Goal: Check status: Check status

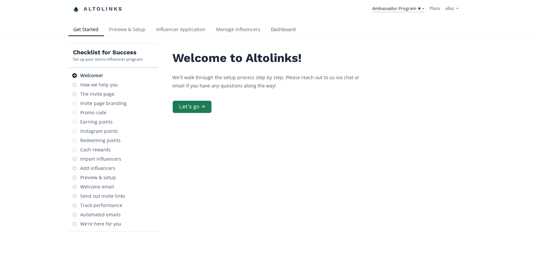
click at [290, 26] on link "Dashboard" at bounding box center [283, 30] width 35 height 13
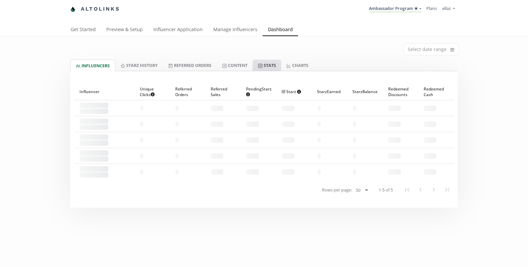
click at [276, 66] on link "Stats" at bounding box center [267, 65] width 28 height 11
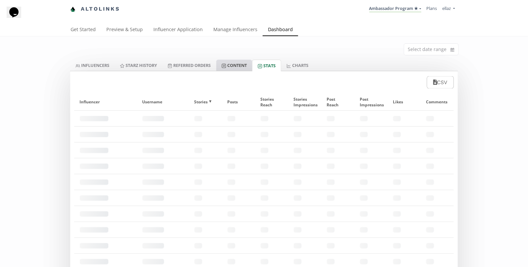
click at [237, 66] on link "Content" at bounding box center [234, 65] width 36 height 11
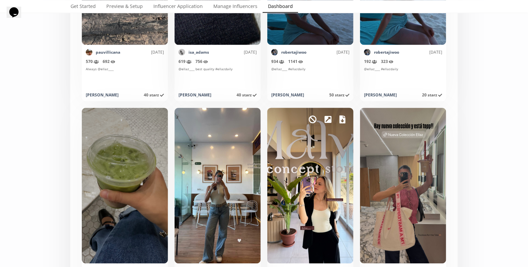
scroll to position [2948, 0]
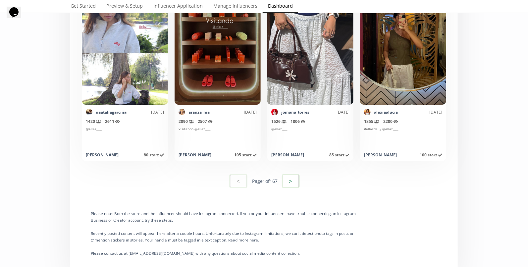
click at [288, 179] on button ">" at bounding box center [291, 181] width 18 height 14
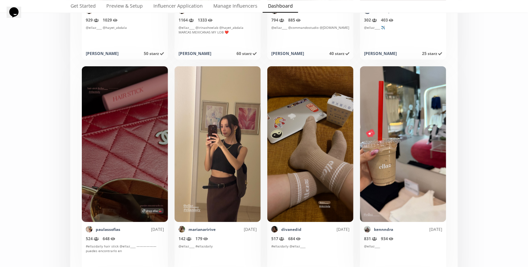
scroll to position [996, 0]
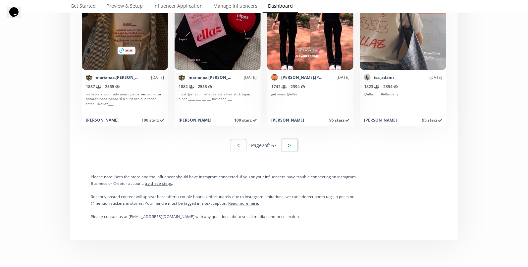
click at [294, 141] on button ">" at bounding box center [290, 145] width 18 height 14
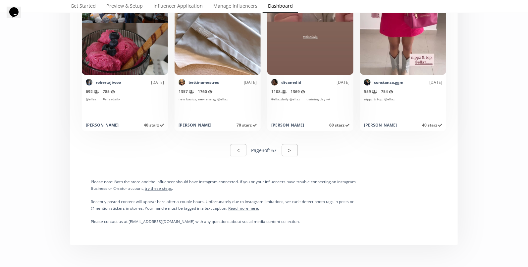
scroll to position [3328, 0]
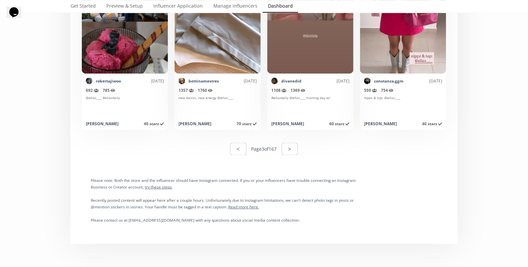
click at [293, 157] on div "< Page 3 of 167 >" at bounding box center [264, 148] width 380 height 23
click at [292, 149] on button ">" at bounding box center [290, 149] width 18 height 14
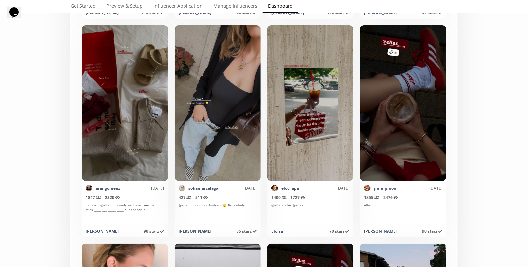
scroll to position [2347, 0]
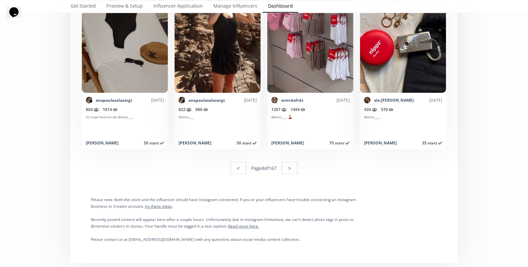
scroll to position [3309, 0]
click at [288, 172] on button ">" at bounding box center [290, 168] width 18 height 14
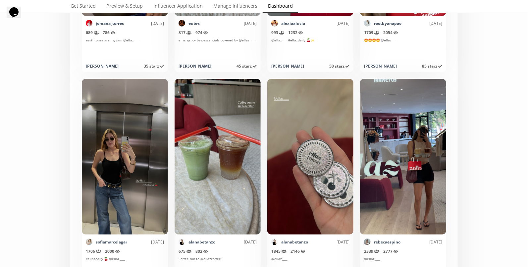
scroll to position [1203, 0]
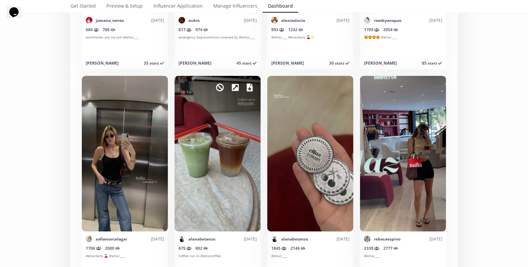
click at [248, 89] on icon at bounding box center [250, 87] width 6 height 8
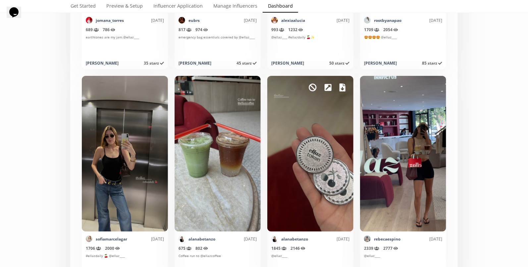
click at [340, 88] on icon at bounding box center [343, 87] width 6 height 8
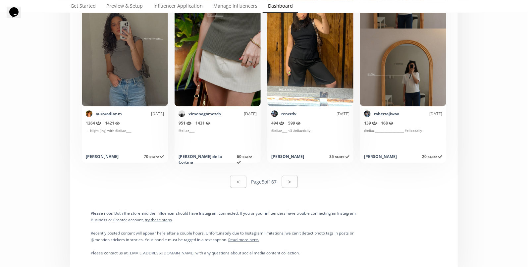
scroll to position [3346, 0]
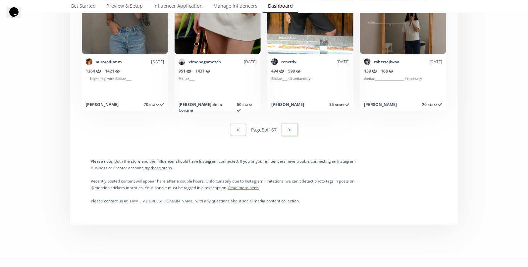
click at [297, 134] on button ">" at bounding box center [290, 130] width 18 height 14
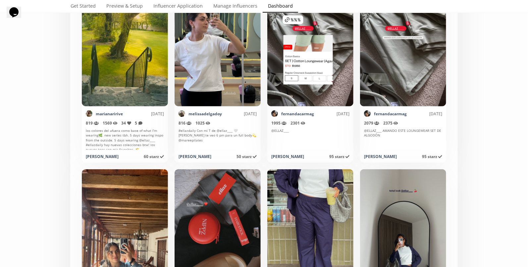
scroll to position [2568, 0]
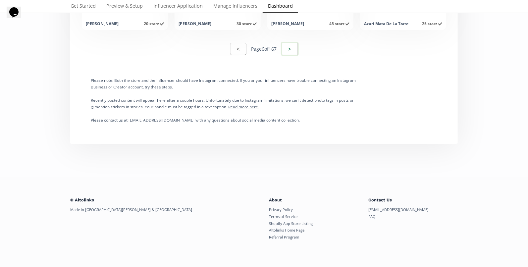
click at [287, 52] on button ">" at bounding box center [290, 49] width 18 height 14
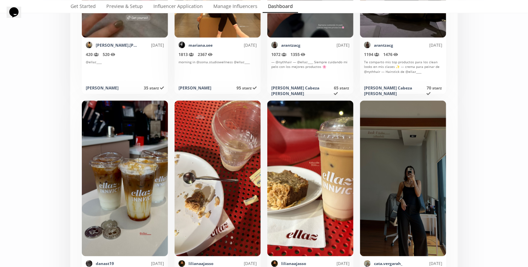
scroll to position [1686, 0]
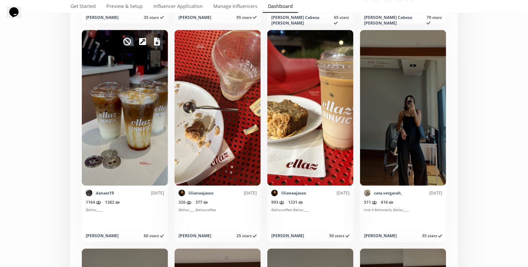
click at [158, 43] on icon at bounding box center [157, 42] width 6 height 8
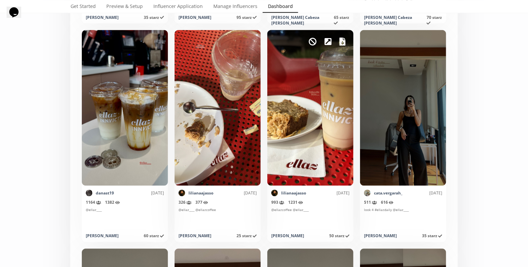
click at [342, 45] on link at bounding box center [343, 41] width 6 height 11
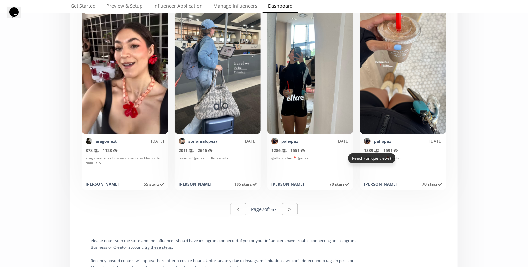
scroll to position [3231, 0]
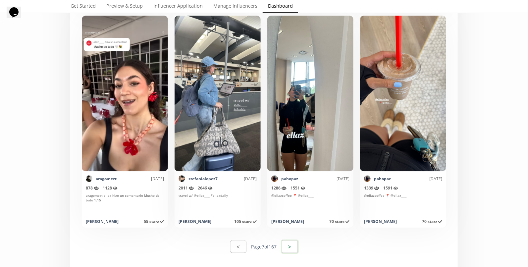
click at [292, 243] on button ">" at bounding box center [290, 246] width 18 height 14
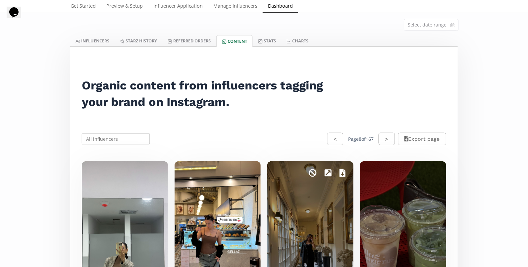
scroll to position [139, 0]
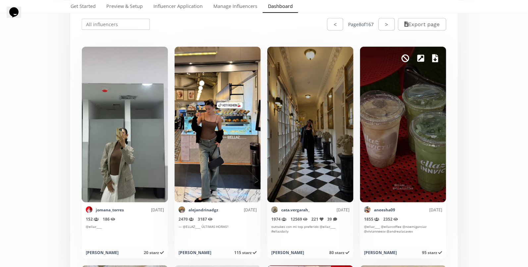
click at [430, 58] on div "Mark as invalid so that no points awarded." at bounding box center [403, 125] width 86 height 156
click at [437, 59] on icon at bounding box center [435, 58] width 6 height 8
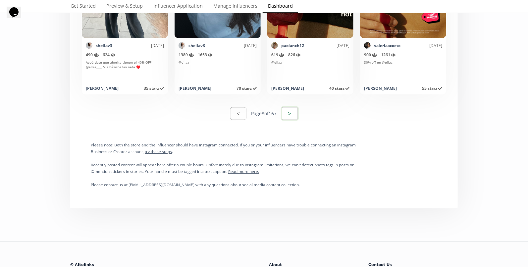
click at [292, 108] on button ">" at bounding box center [290, 113] width 18 height 14
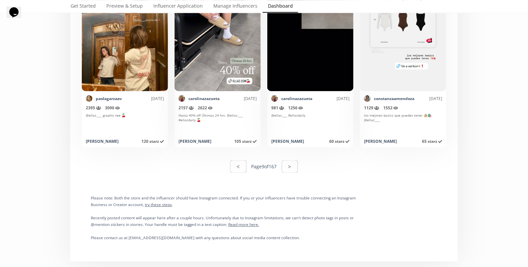
scroll to position [3428, 0]
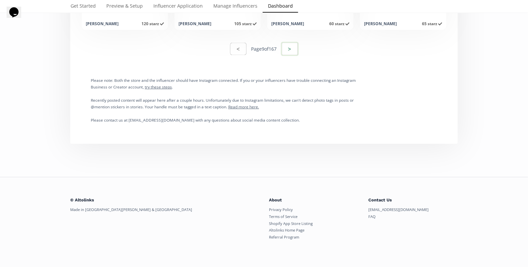
click at [288, 49] on button ">" at bounding box center [290, 49] width 18 height 14
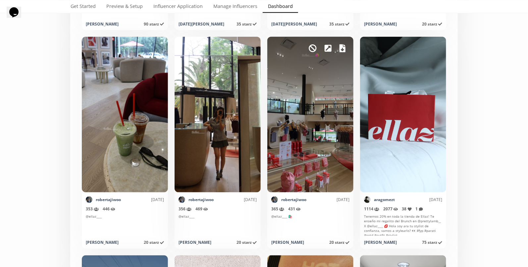
scroll to position [2829, 0]
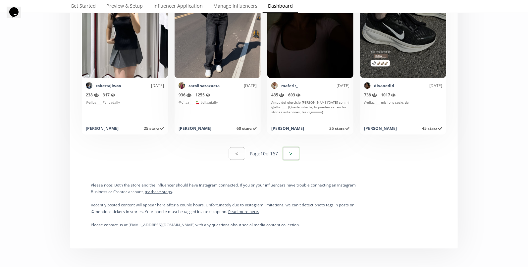
click at [290, 155] on button ">" at bounding box center [291, 153] width 18 height 14
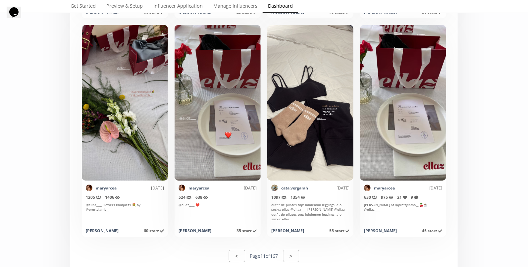
scroll to position [3428, 0]
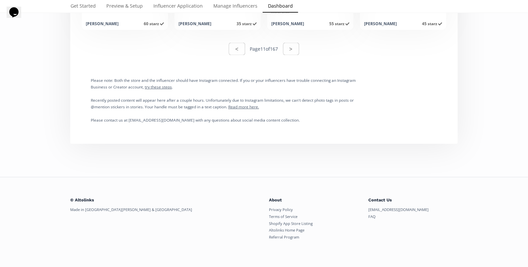
click at [298, 47] on button ">" at bounding box center [291, 49] width 16 height 12
click at [295, 43] on button ">" at bounding box center [291, 49] width 18 height 14
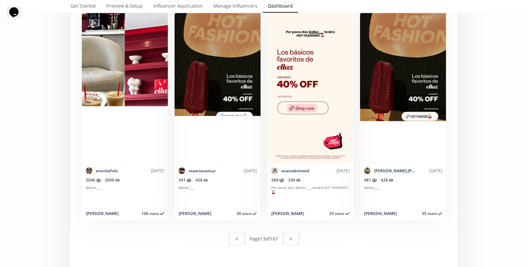
scroll to position [3304, 0]
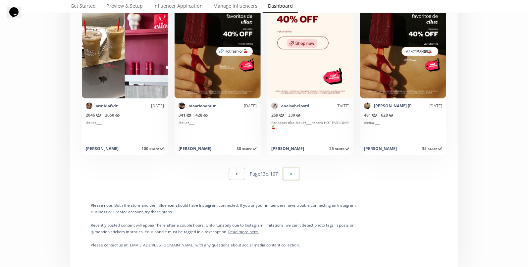
click at [292, 169] on button ">" at bounding box center [291, 174] width 18 height 14
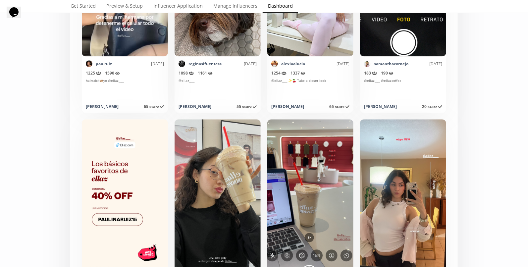
scroll to position [780, 0]
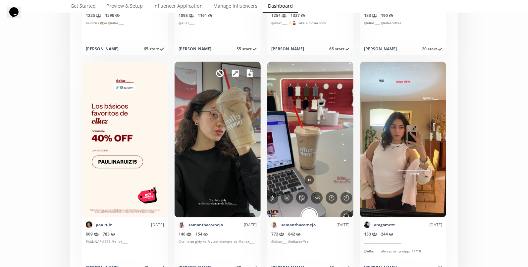
click at [251, 72] on icon at bounding box center [250, 73] width 6 height 8
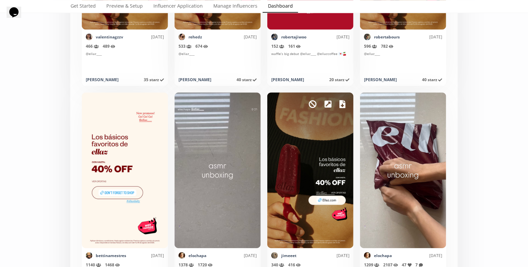
scroll to position [3155, 0]
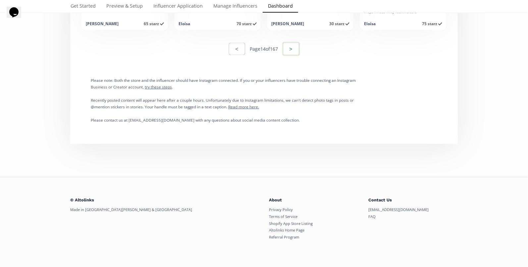
click at [299, 48] on button ">" at bounding box center [291, 49] width 18 height 14
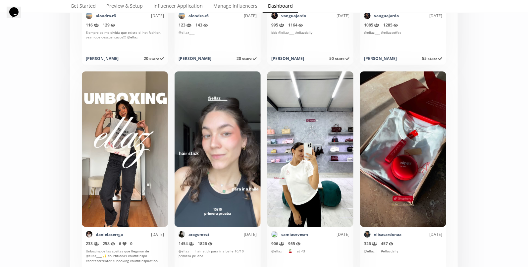
scroll to position [3257, 0]
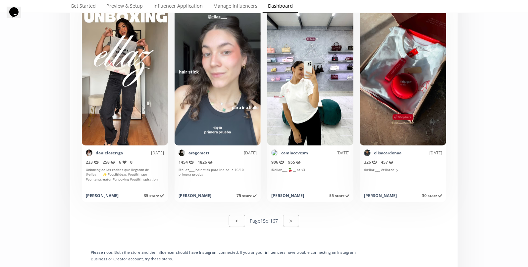
click at [284, 229] on div "< Page 15 of 167 >" at bounding box center [264, 220] width 380 height 23
click at [290, 224] on button ">" at bounding box center [291, 221] width 18 height 14
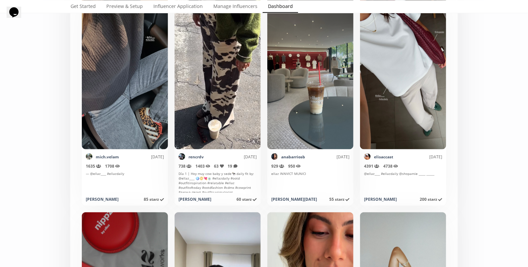
scroll to position [350, 0]
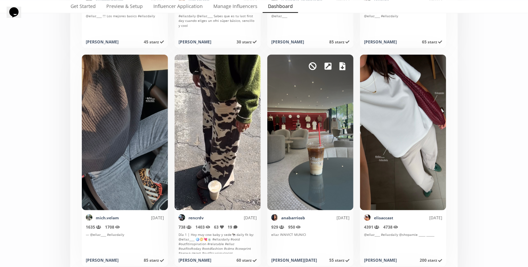
click at [340, 64] on icon at bounding box center [343, 66] width 6 height 8
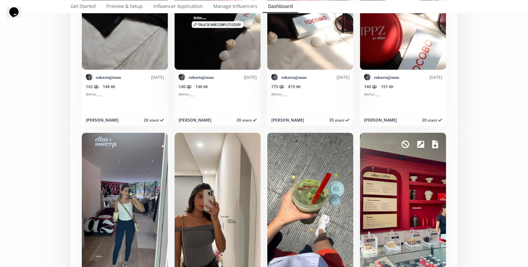
scroll to position [2812, 0]
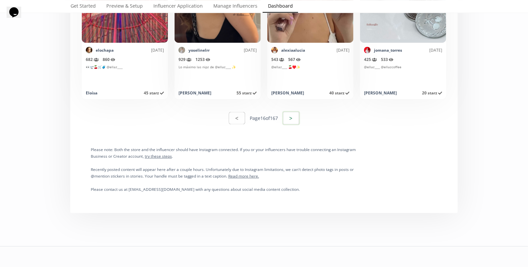
click at [295, 113] on button ">" at bounding box center [291, 118] width 18 height 14
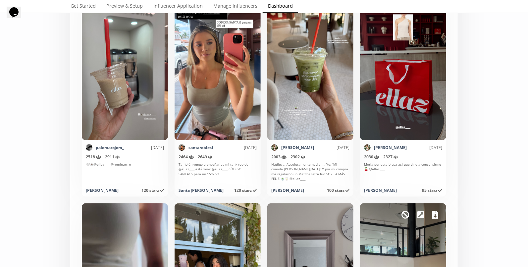
scroll to position [2052, 0]
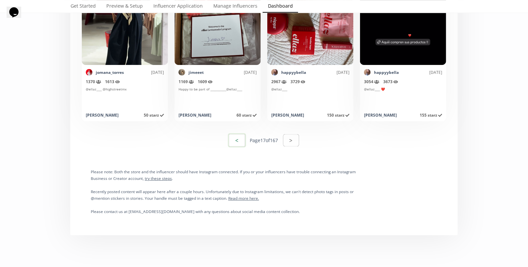
click at [233, 140] on button "<" at bounding box center [237, 140] width 18 height 14
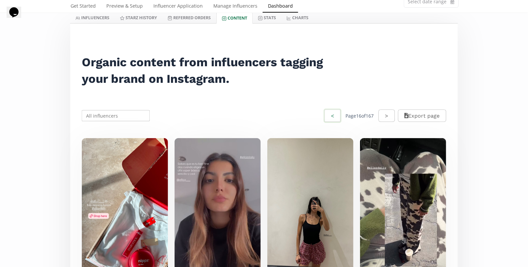
click at [324, 121] on button "<" at bounding box center [333, 116] width 18 height 14
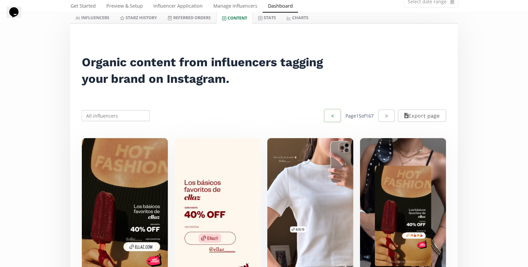
click at [327, 120] on button "<" at bounding box center [333, 116] width 18 height 14
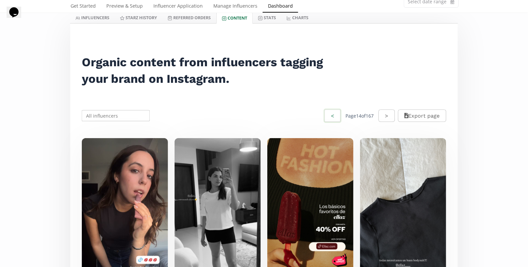
click at [328, 120] on button "<" at bounding box center [333, 116] width 18 height 14
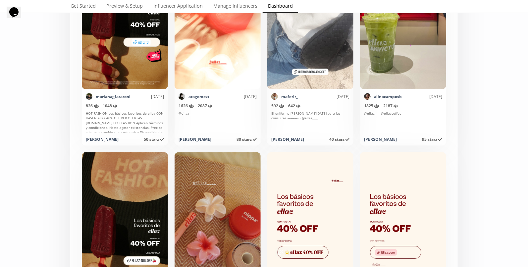
scroll to position [2002, 0]
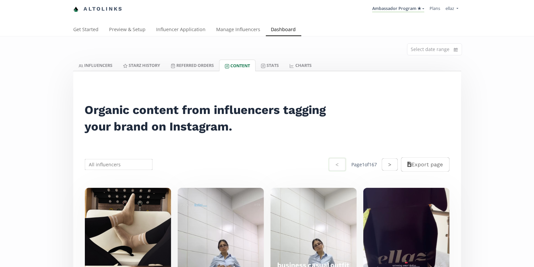
click at [384, 162] on button ">" at bounding box center [390, 164] width 16 height 12
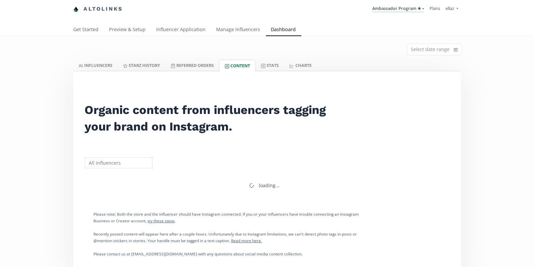
click at [394, 146] on div "Organic content from influencers tagging your brand on Instagram. loading... Pl…" at bounding box center [267, 174] width 388 height 206
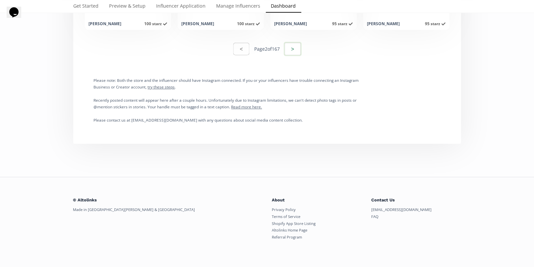
click at [287, 47] on button ">" at bounding box center [293, 49] width 18 height 14
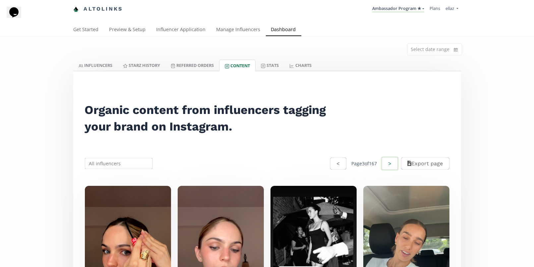
click at [389, 158] on button ">" at bounding box center [390, 163] width 18 height 14
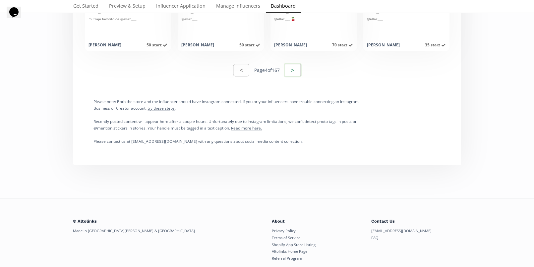
click at [293, 69] on button ">" at bounding box center [293, 70] width 18 height 14
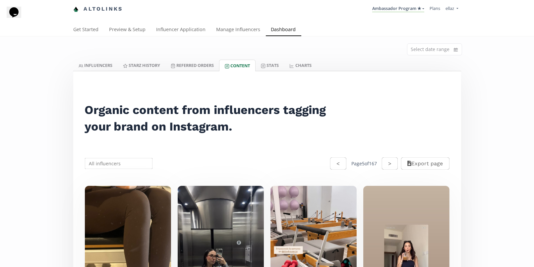
click at [382, 161] on button ">" at bounding box center [390, 163] width 16 height 12
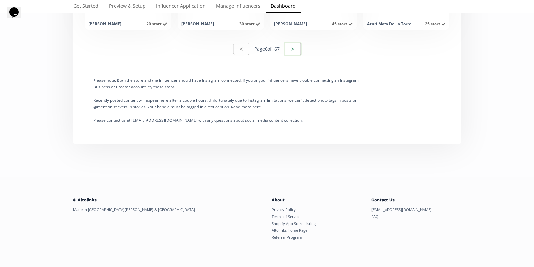
click at [296, 49] on button ">" at bounding box center [293, 49] width 18 height 14
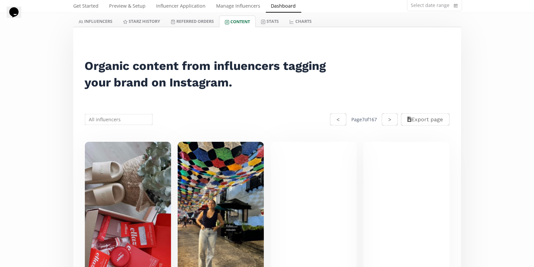
scroll to position [44, 0]
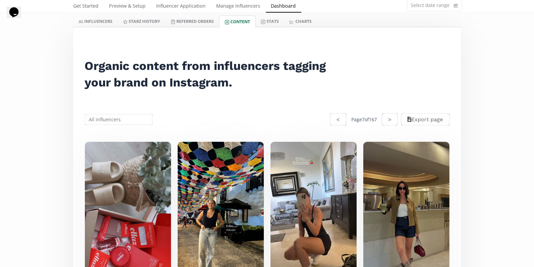
click at [392, 116] on button ">" at bounding box center [390, 119] width 16 height 12
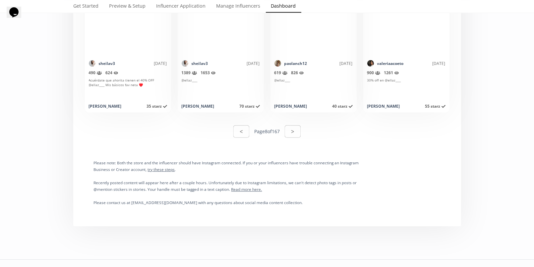
scroll to position [3412, 0]
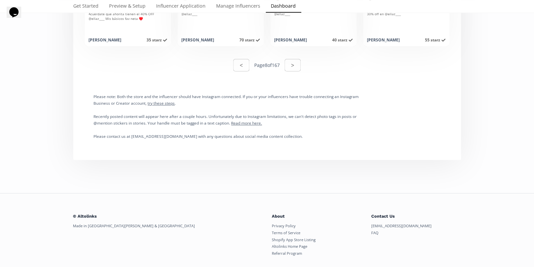
click at [297, 71] on div "< Page 8 of 167 >" at bounding box center [267, 65] width 68 height 14
click at [294, 66] on button ">" at bounding box center [293, 65] width 18 height 14
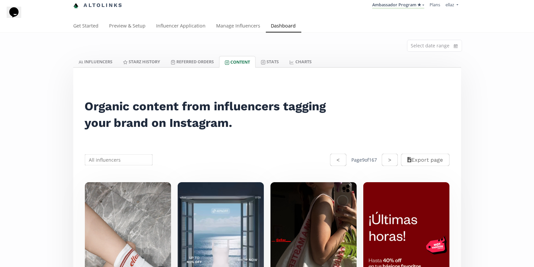
scroll to position [0, 0]
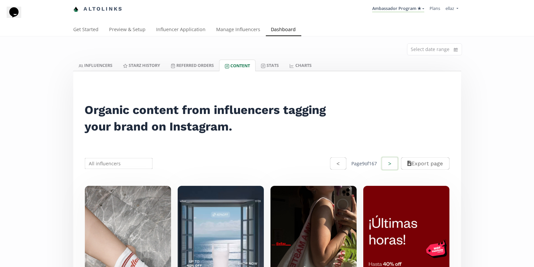
click at [381, 163] on button ">" at bounding box center [390, 163] width 18 height 14
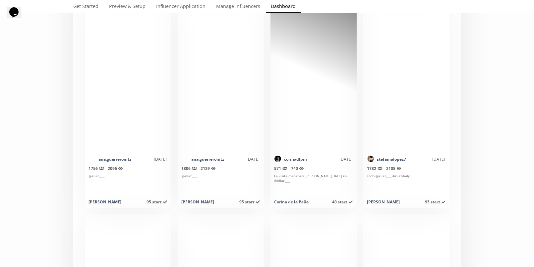
scroll to position [1680, 0]
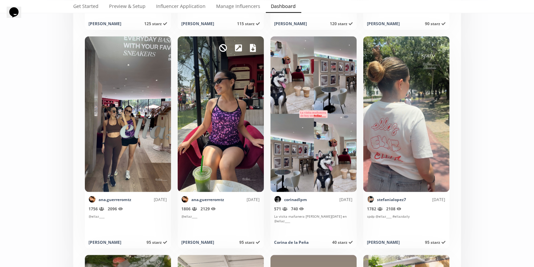
click at [250, 46] on icon at bounding box center [253, 48] width 6 height 8
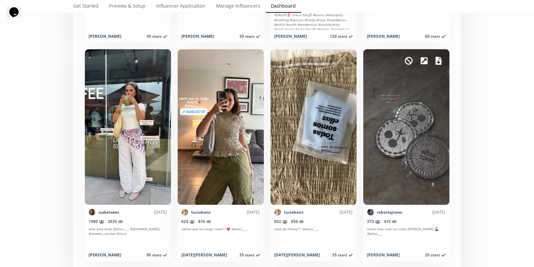
scroll to position [2790, 0]
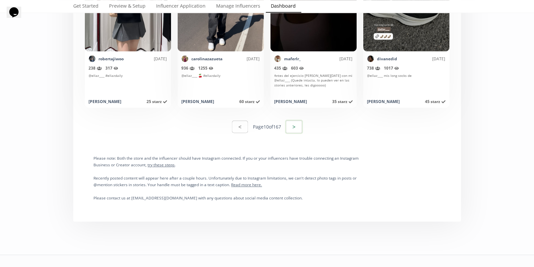
click at [292, 124] on button ">" at bounding box center [294, 127] width 18 height 14
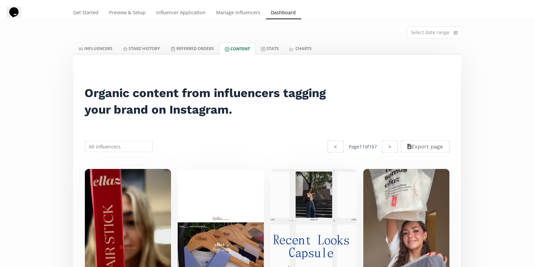
scroll to position [0, 0]
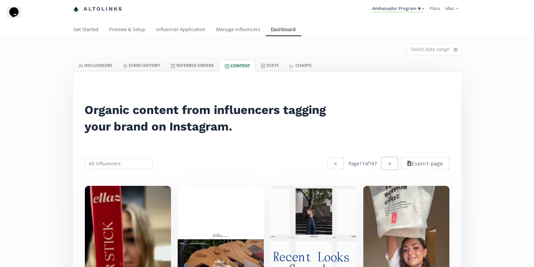
click at [385, 164] on button ">" at bounding box center [390, 163] width 18 height 14
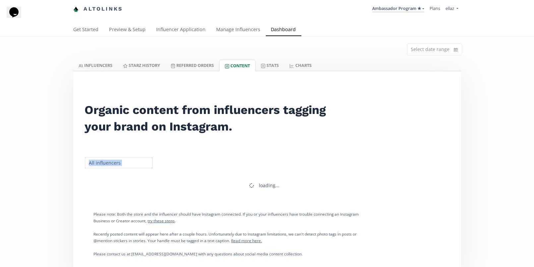
click at [385, 163] on div at bounding box center [267, 163] width 380 height 28
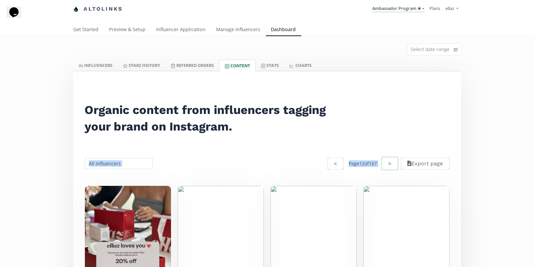
click at [385, 163] on button ">" at bounding box center [390, 163] width 18 height 14
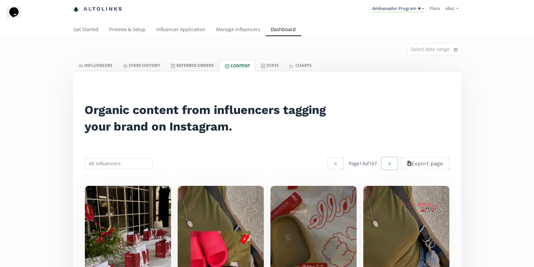
click at [390, 165] on button ">" at bounding box center [390, 163] width 18 height 14
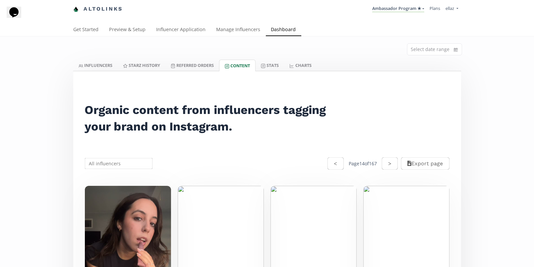
click at [389, 163] on button ">" at bounding box center [390, 163] width 16 height 12
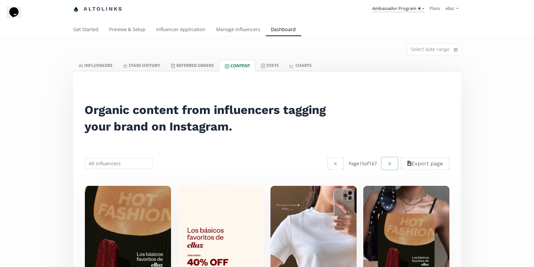
click at [389, 162] on button ">" at bounding box center [390, 163] width 18 height 14
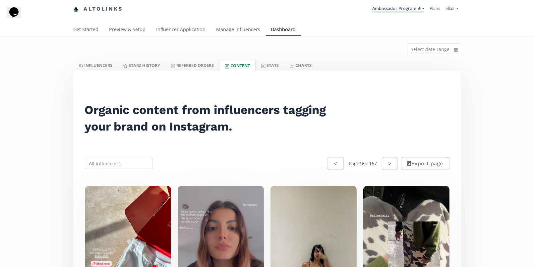
click at [389, 162] on button ">" at bounding box center [390, 163] width 16 height 12
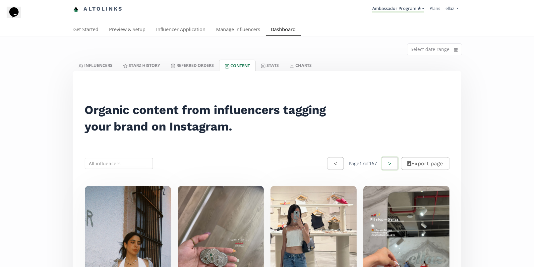
click at [387, 161] on button ">" at bounding box center [390, 163] width 18 height 14
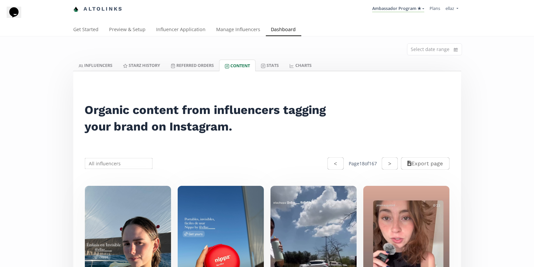
click at [389, 165] on button ">" at bounding box center [390, 163] width 16 height 12
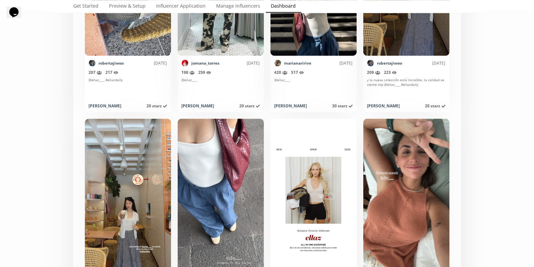
scroll to position [2938, 0]
